Goal: Task Accomplishment & Management: Use online tool/utility

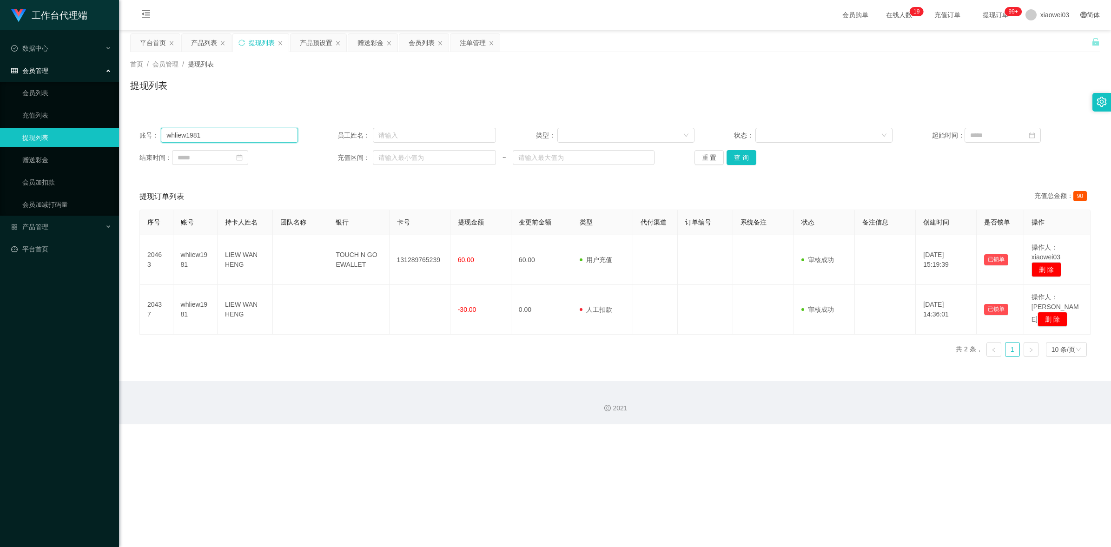
drag, startPoint x: 0, startPoint y: 0, endPoint x: 266, endPoint y: 133, distance: 297.1
click at [266, 133] on input "whliew1981" at bounding box center [229, 135] width 137 height 15
click at [265, 133] on input "whliew1981" at bounding box center [229, 135] width 137 height 15
drag, startPoint x: 363, startPoint y: 40, endPoint x: 358, endPoint y: 46, distance: 8.6
click at [363, 40] on div "赠送彩金" at bounding box center [371, 43] width 26 height 18
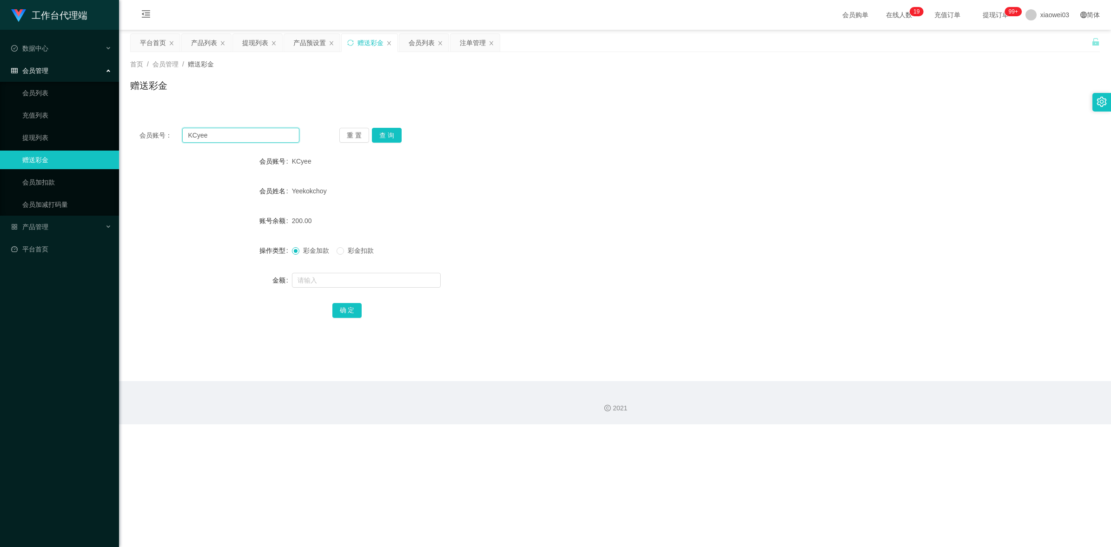
click at [267, 139] on input "KCyee" at bounding box center [240, 135] width 117 height 15
paste input "[DEMOGRAPHIC_DATA]"
type input "[DEMOGRAPHIC_DATA]"
click at [391, 140] on button "查 询" at bounding box center [387, 135] width 30 height 15
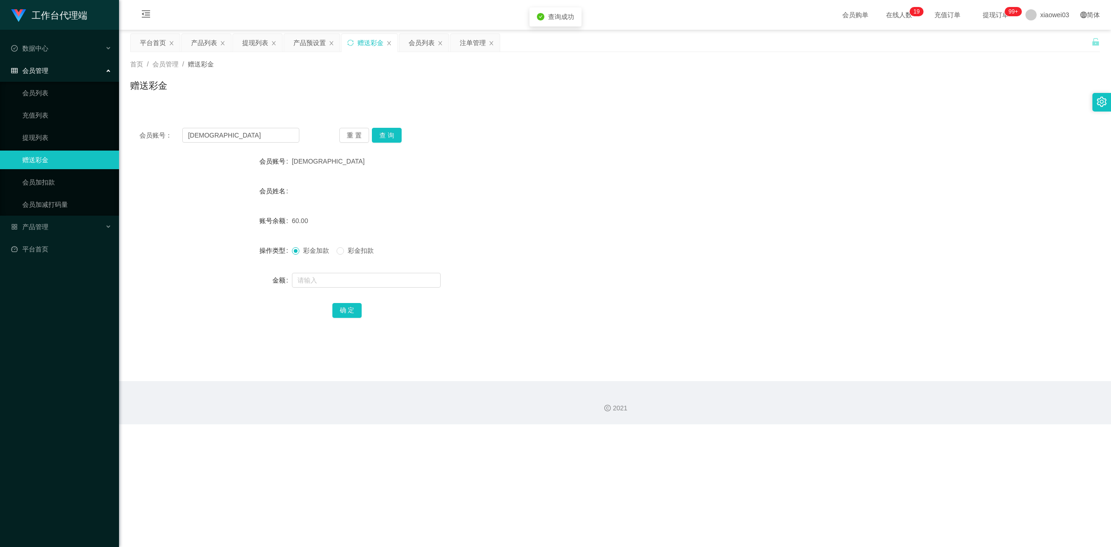
click at [625, 185] on div "会员姓名" at bounding box center [615, 191] width 970 height 19
